Goal: Browse casually: Explore the website without a specific task or goal

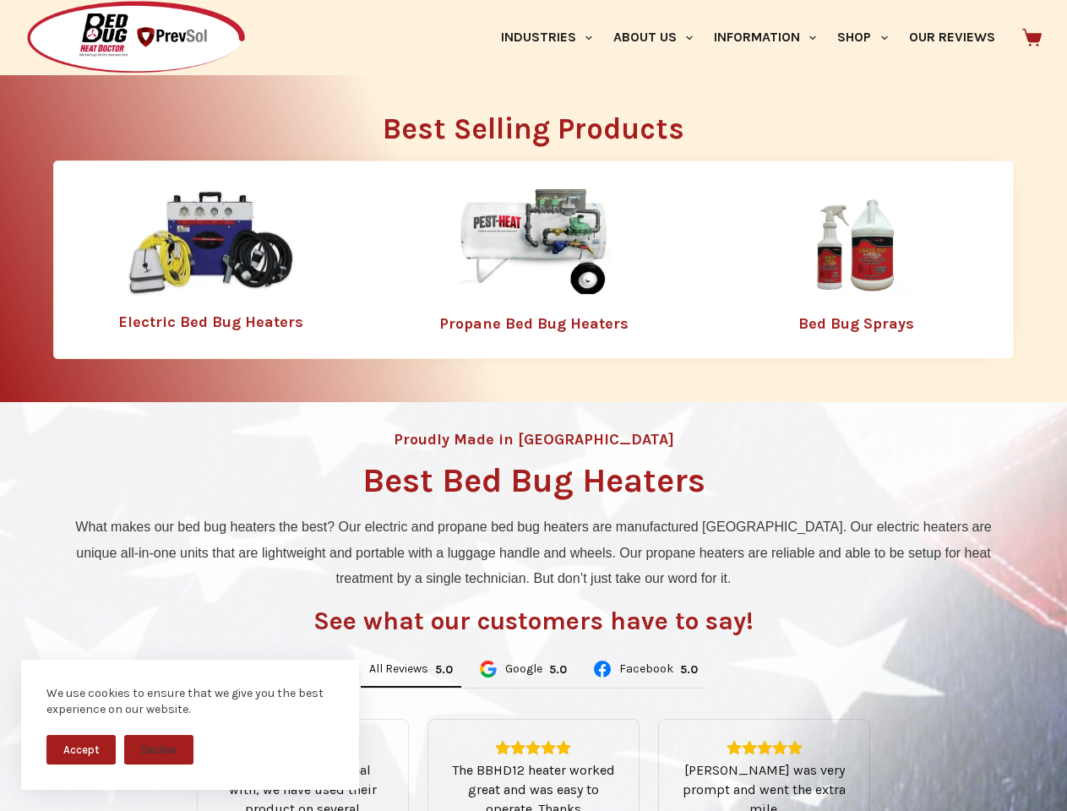
click at [533, 405] on div "Proudly Made in [GEOGRAPHIC_DATA] Best Bed Bug Heaters What makes our bed bug h…" at bounding box center [533, 719] width 1067 height 635
click at [81, 749] on button "Accept" at bounding box center [80, 750] width 69 height 30
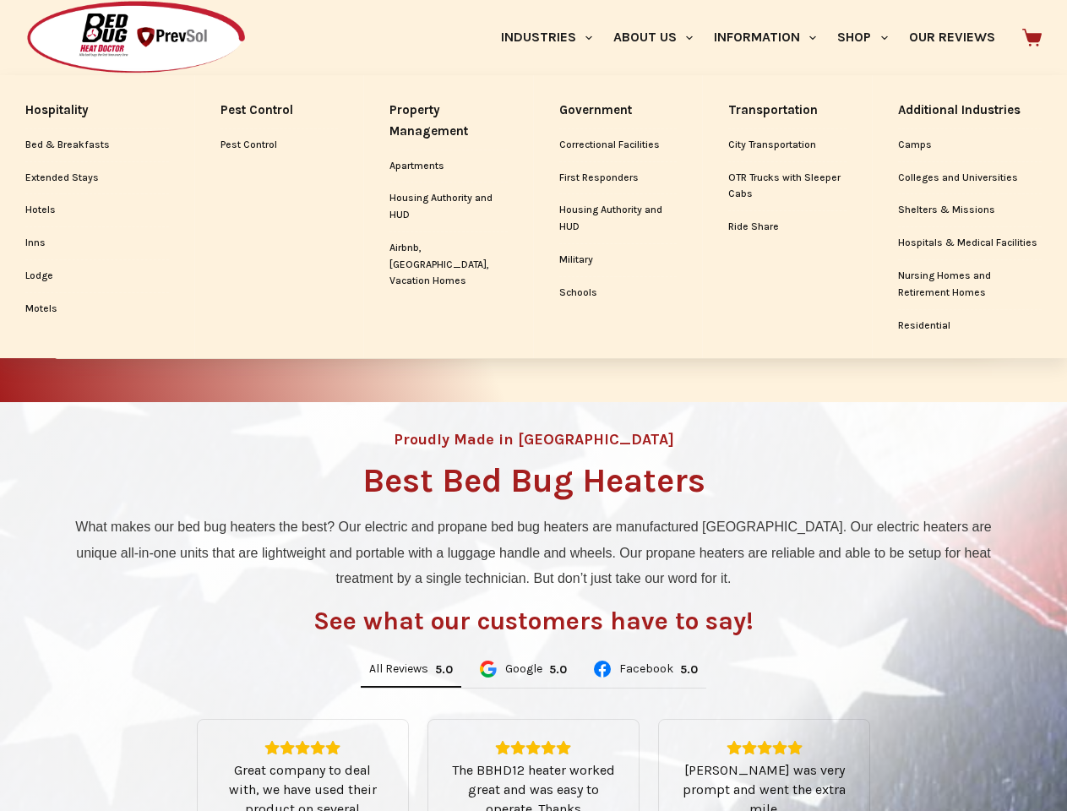
click at [552, 37] on link "Industries" at bounding box center [546, 37] width 112 height 75
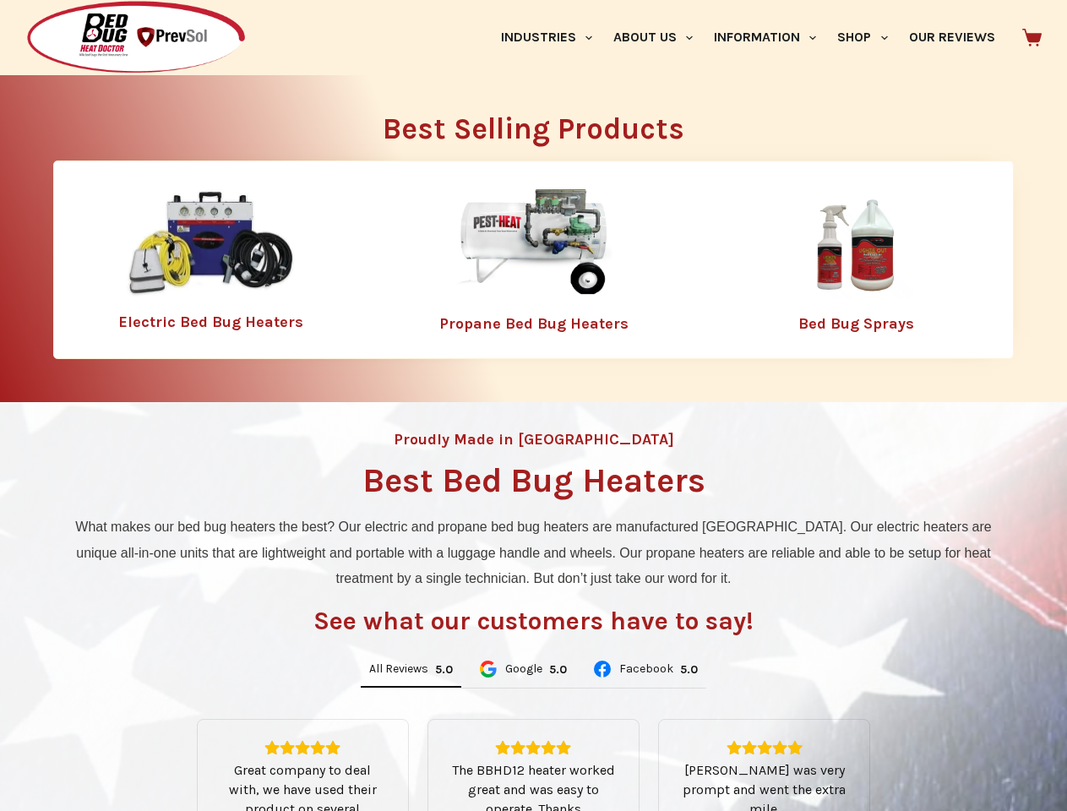
click at [660, 37] on link "About Us" at bounding box center [652, 37] width 101 height 75
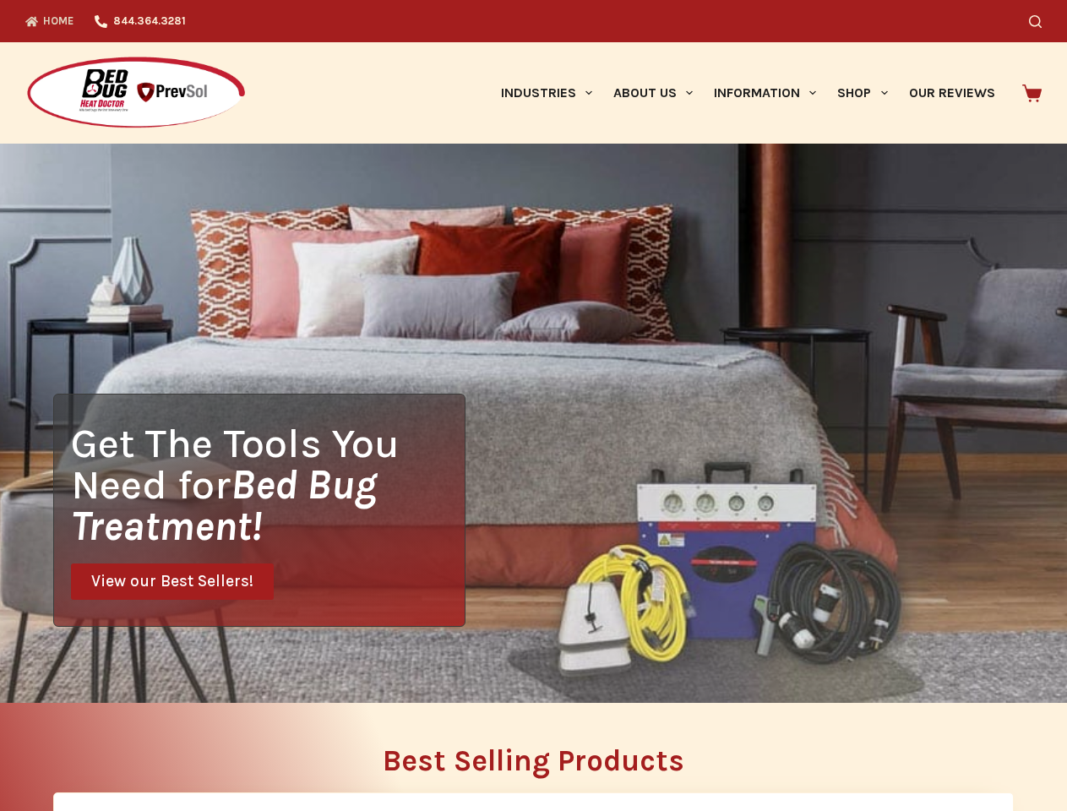
click at [869, 37] on div "Search" at bounding box center [826, 21] width 429 height 42
click at [410, 670] on div "Get The Tools You Need for Bed Bug Treatment! View our Best Sellers!" at bounding box center [533, 423] width 1067 height 559
click at [522, 670] on div "Get The Tools You Need for Bed Bug Treatment! View our Best Sellers!" at bounding box center [533, 423] width 1067 height 559
